Goal: Contribute content: Add original content to the website for others to see

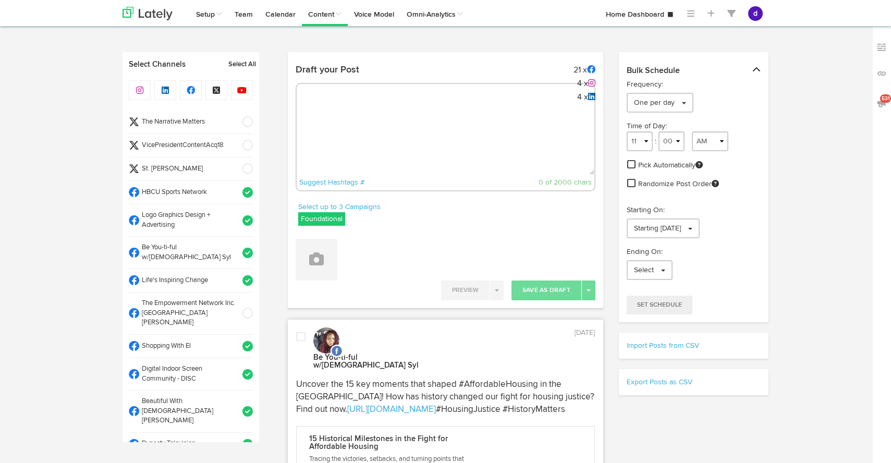
select select "10"
select select "47"
select select "11"
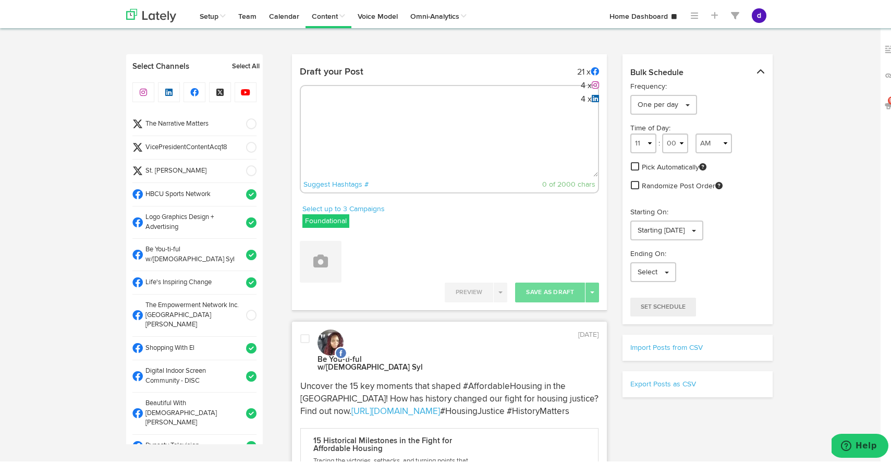
click at [449, 108] on textarea at bounding box center [450, 140] width 298 height 69
paste textarea "ARGUS News. Now. E News [DATE] [US_STATE] City joins a nationwide lawsuit over …"
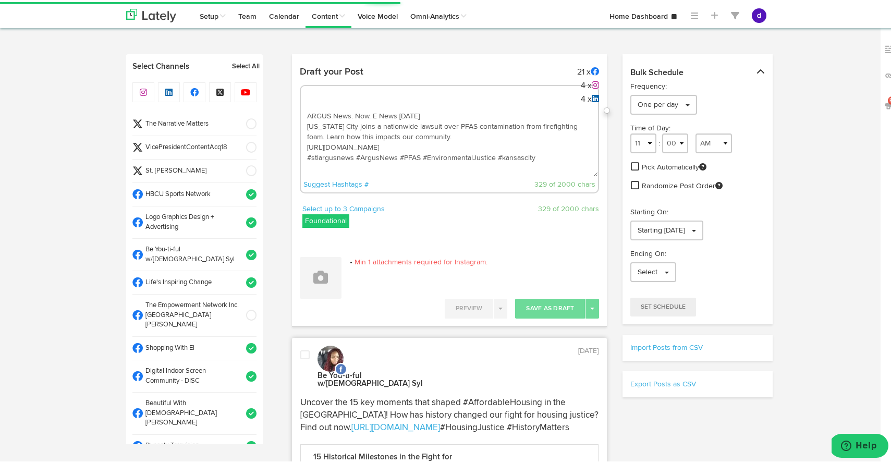
type textarea "ARGUS News. Now. E News [DATE] [US_STATE] City joins a nationwide lawsuit over …"
click at [241, 121] on span at bounding box center [247, 122] width 17 height 10
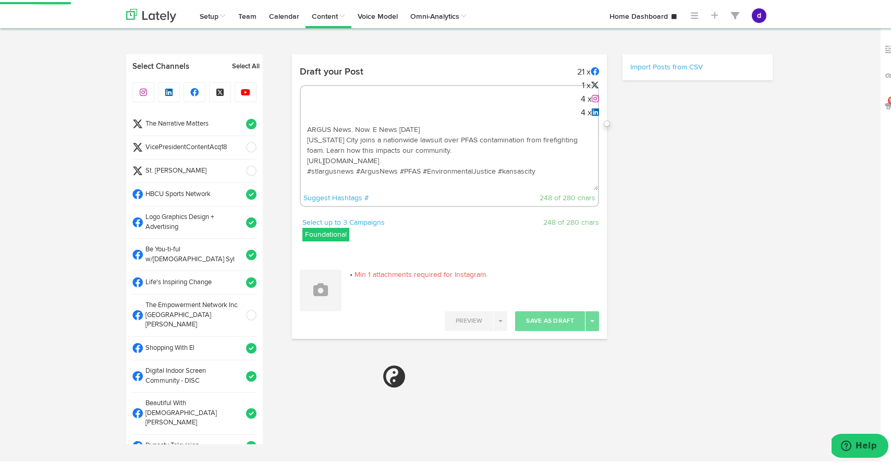
click at [239, 119] on span at bounding box center [247, 122] width 17 height 10
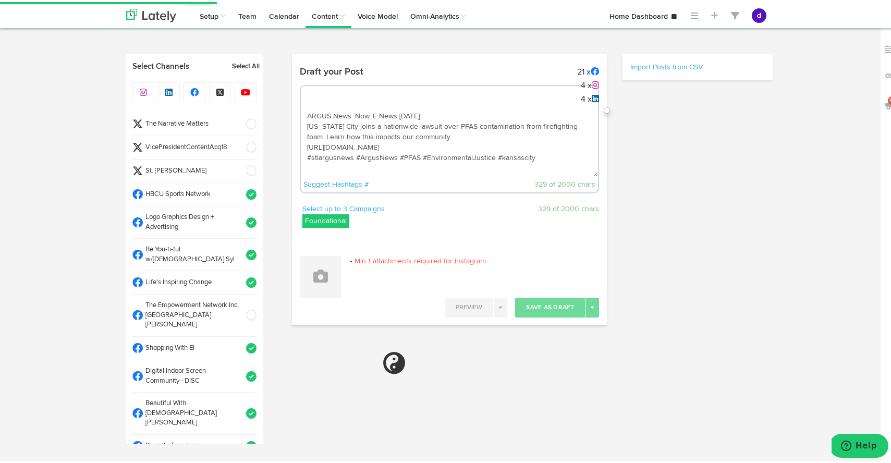
click at [239, 141] on span at bounding box center [247, 145] width 17 height 10
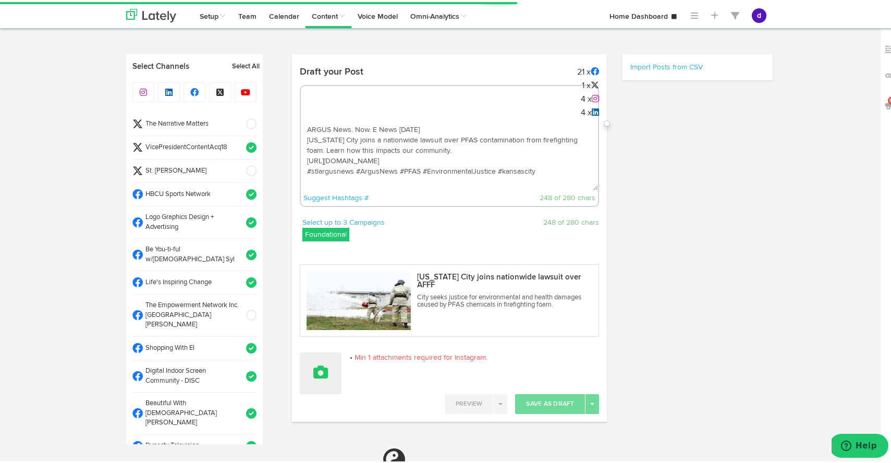
click at [319, 370] on icon at bounding box center [320, 370] width 15 height 15
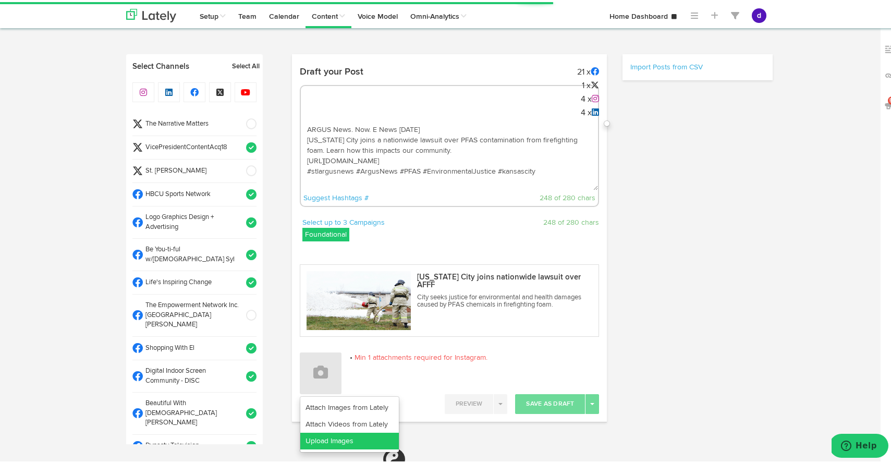
click at [314, 440] on link "Upload Images" at bounding box center [349, 439] width 99 height 17
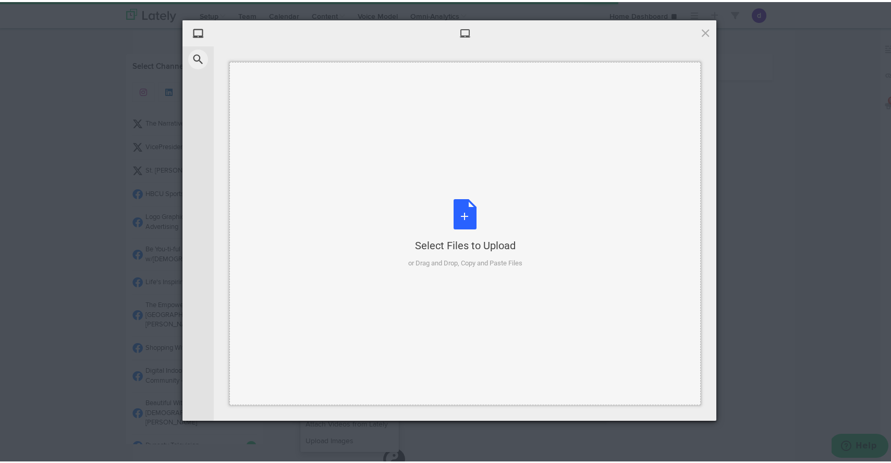
click at [455, 227] on div "Select Files to Upload or Drag and Drop, Copy and Paste Files" at bounding box center [465, 231] width 114 height 69
select select "11"
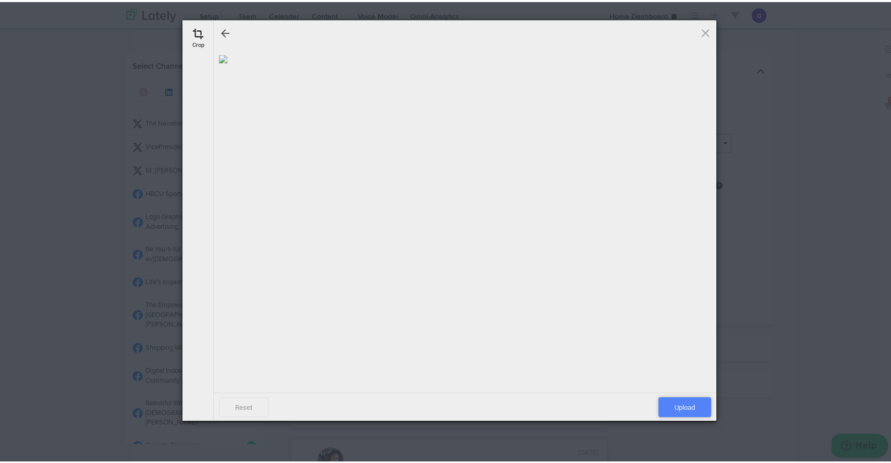
click at [693, 401] on span "Upload" at bounding box center [684, 405] width 53 height 20
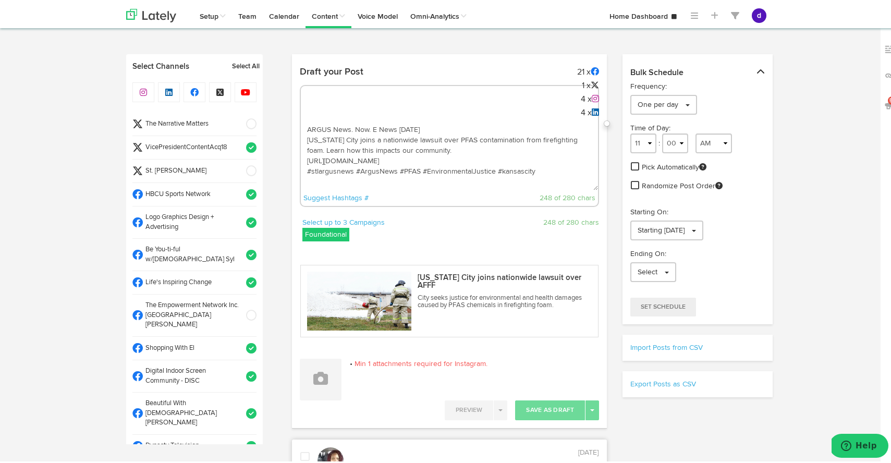
drag, startPoint x: 538, startPoint y: 181, endPoint x: 301, endPoint y: 112, distance: 247.1
click at [301, 112] on div "ARGUS News. Now. E News [DATE] [US_STATE] City joins a nationwide lawsuit over …" at bounding box center [450, 144] width 300 height 122
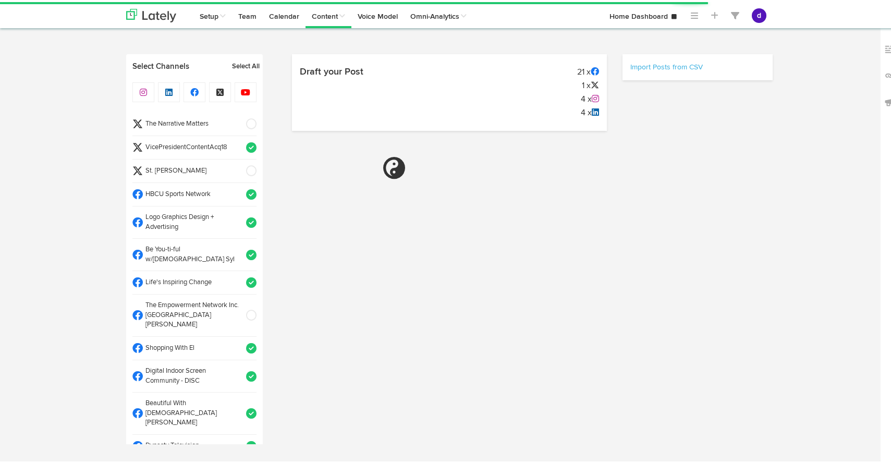
select select "9"
select select "42"
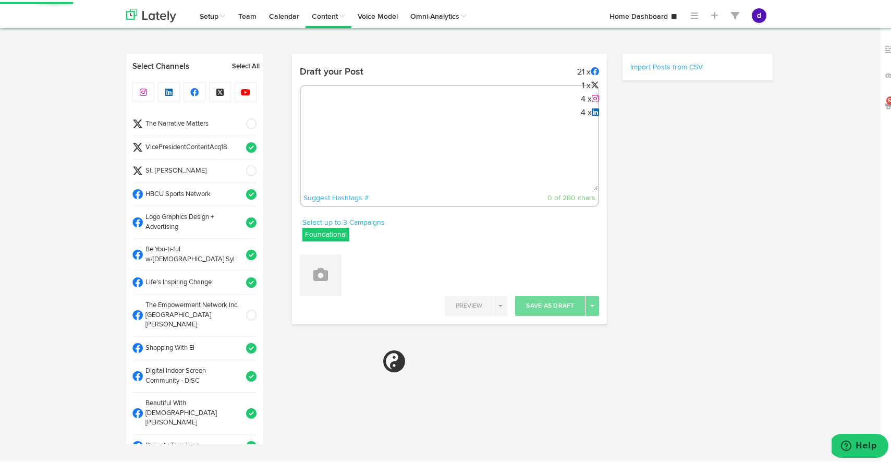
click at [369, 130] on textarea at bounding box center [450, 153] width 298 height 69
paste textarea "ARGUS News. Now. E News [DATE] [US_STATE] City joins a nationwide lawsuit over …"
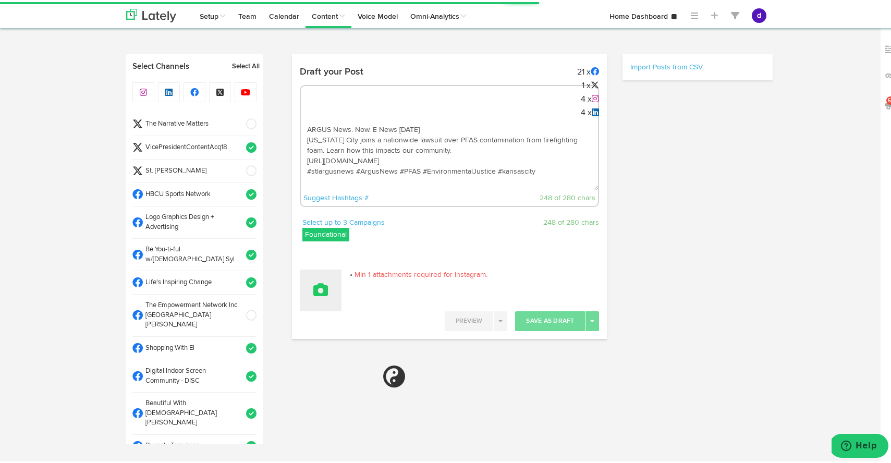
type textarea "ARGUS News. Now. E News [DATE] [US_STATE] City joins a nationwide lawsuit over …"
select select "11"
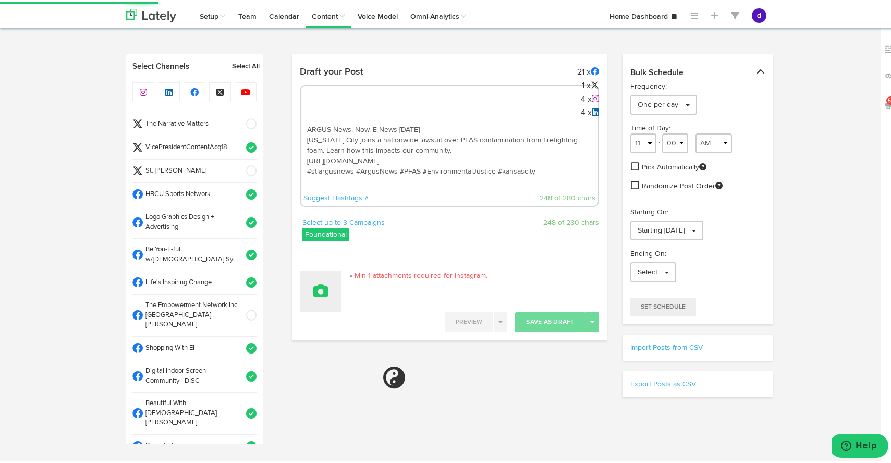
click at [325, 276] on button at bounding box center [321, 289] width 42 height 42
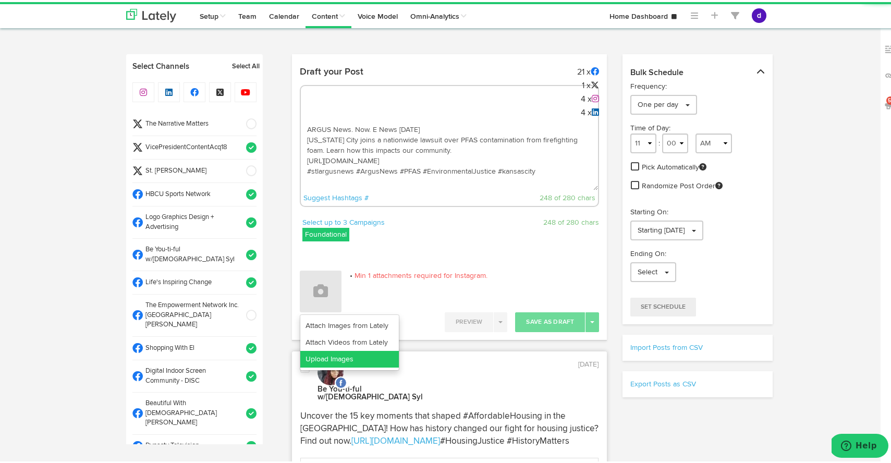
click at [325, 359] on link "Upload Images" at bounding box center [349, 357] width 99 height 17
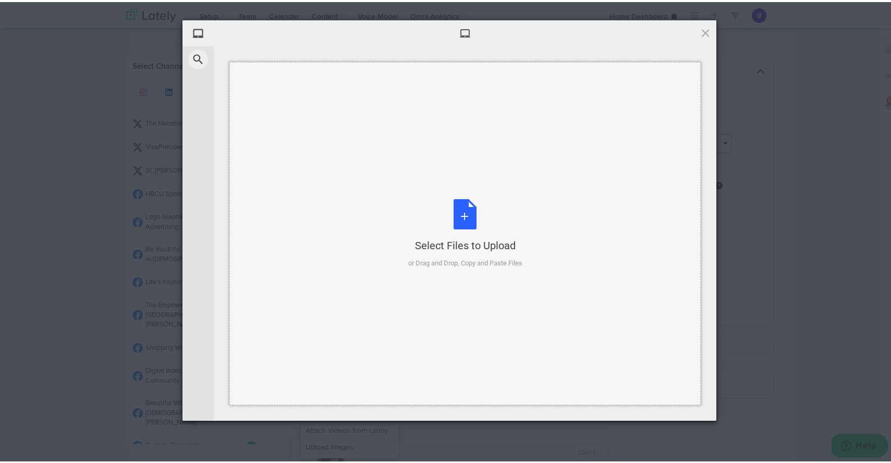
click at [462, 212] on div "Select Files to Upload or Drag and Drop, Copy and Paste Files" at bounding box center [465, 231] width 114 height 69
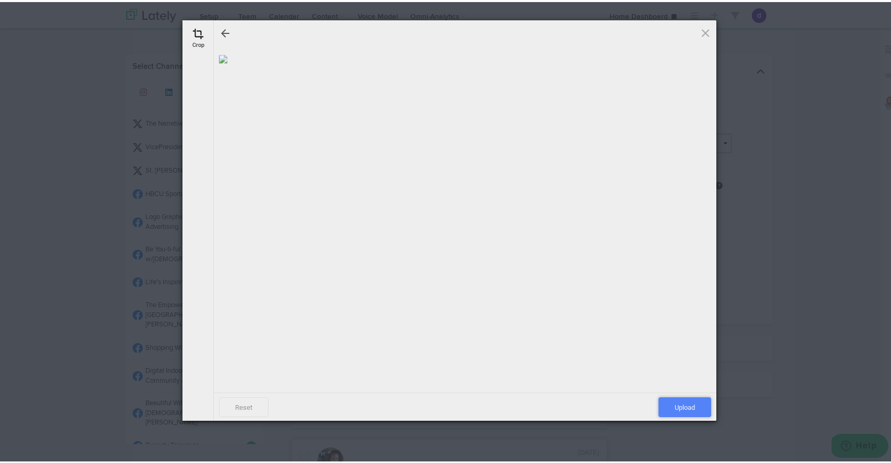
click at [690, 406] on span "Upload" at bounding box center [684, 405] width 53 height 20
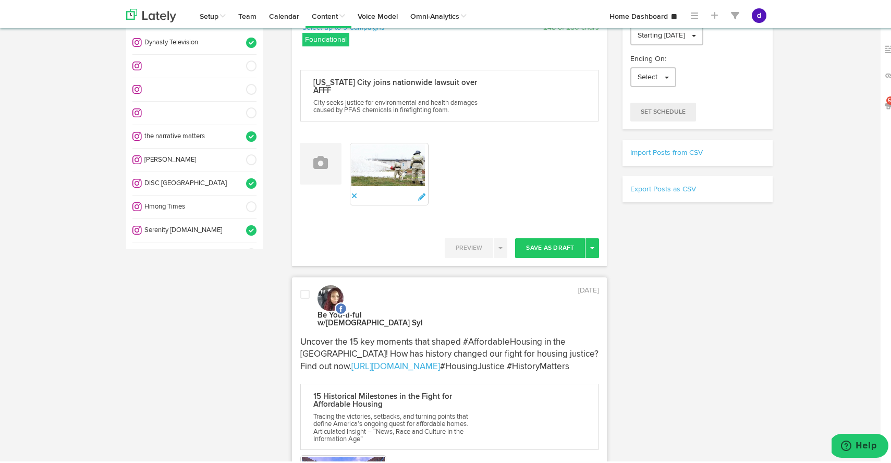
scroll to position [200, 0]
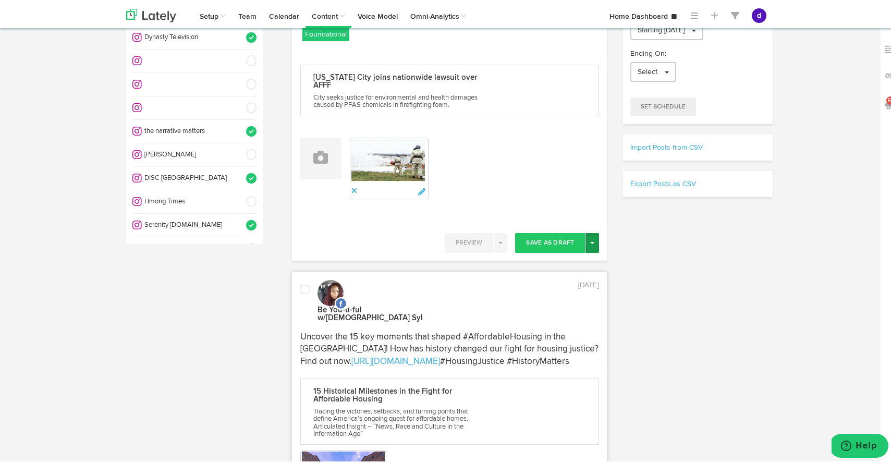
click at [586, 241] on button "Toggle Dropdown" at bounding box center [592, 241] width 14 height 20
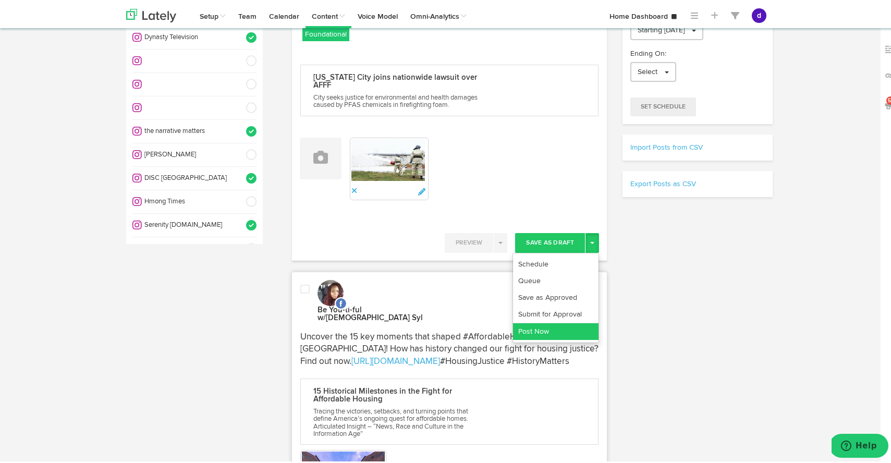
click at [560, 327] on link "Post Now" at bounding box center [555, 329] width 85 height 17
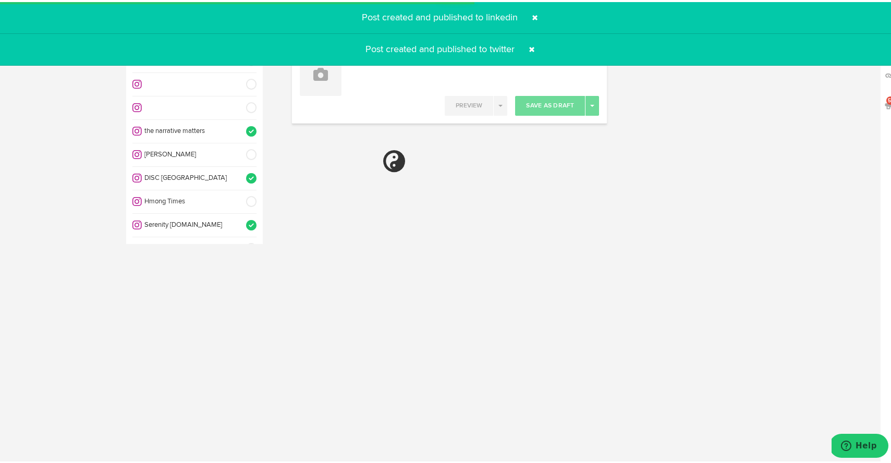
select select "11"
